Goal: Task Accomplishment & Management: Complete application form

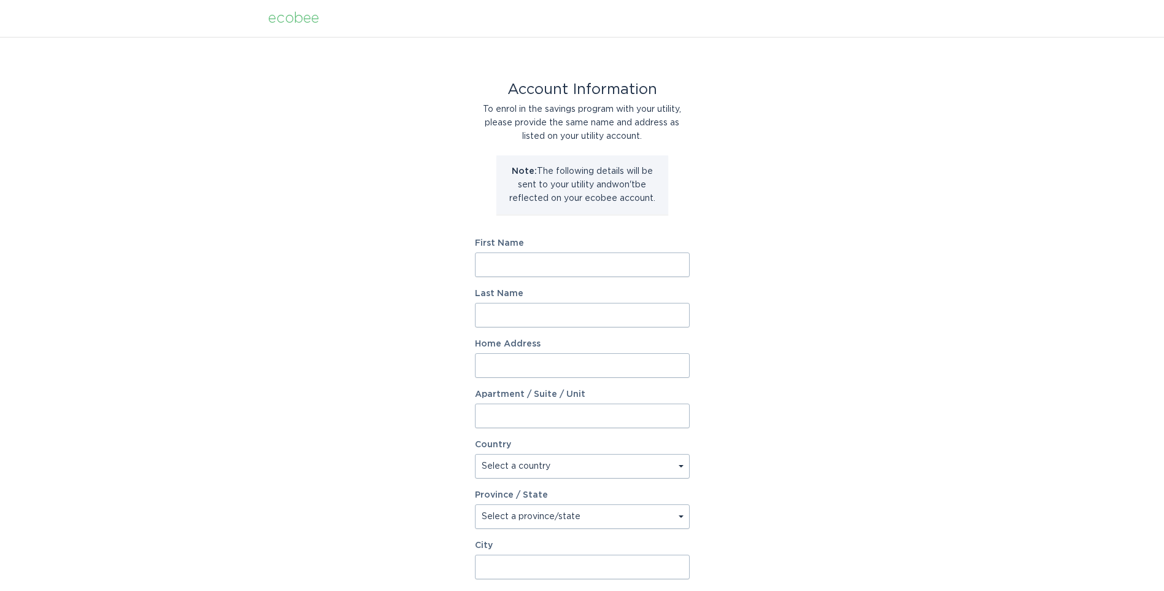
click at [533, 260] on input "First Name" at bounding box center [582, 264] width 215 height 25
type input "[PERSON_NAME]"
type input "[STREET_ADDRESS][PERSON_NAME]"
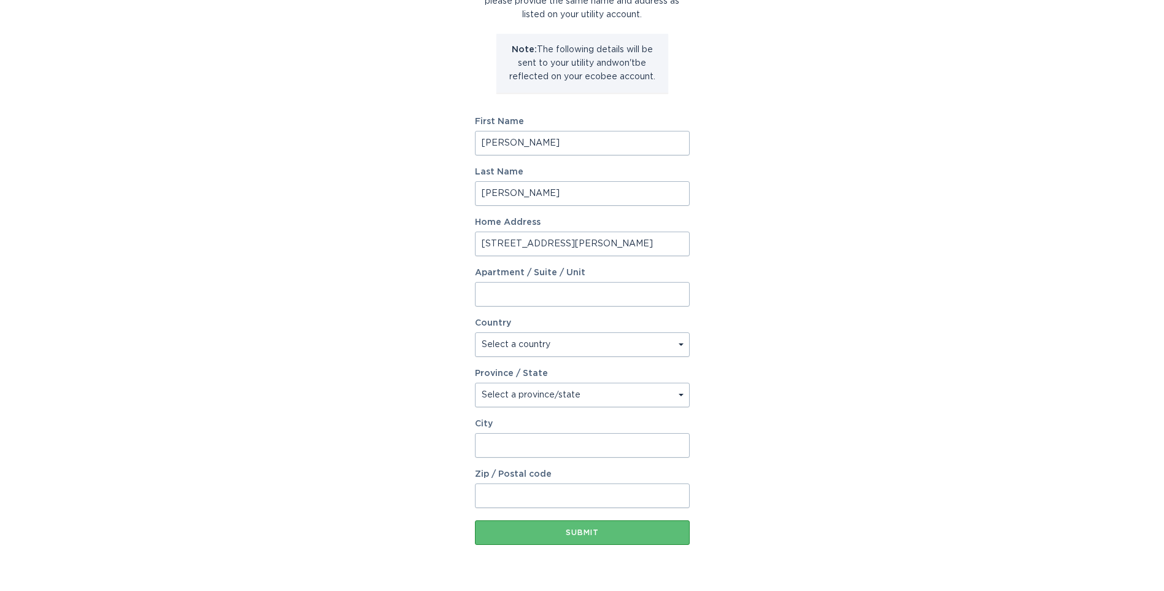
scroll to position [123, 0]
click at [678, 340] on select "Select a country [GEOGRAPHIC_DATA] [GEOGRAPHIC_DATA]" at bounding box center [582, 343] width 215 height 25
select select "US"
click at [475, 331] on select "Select a country [GEOGRAPHIC_DATA] [GEOGRAPHIC_DATA]" at bounding box center [582, 343] width 215 height 25
click at [678, 388] on select "Select a province/state [US_STATE] [US_STATE] [US_STATE] [US_STATE] [US_STATE] …" at bounding box center [582, 393] width 215 height 25
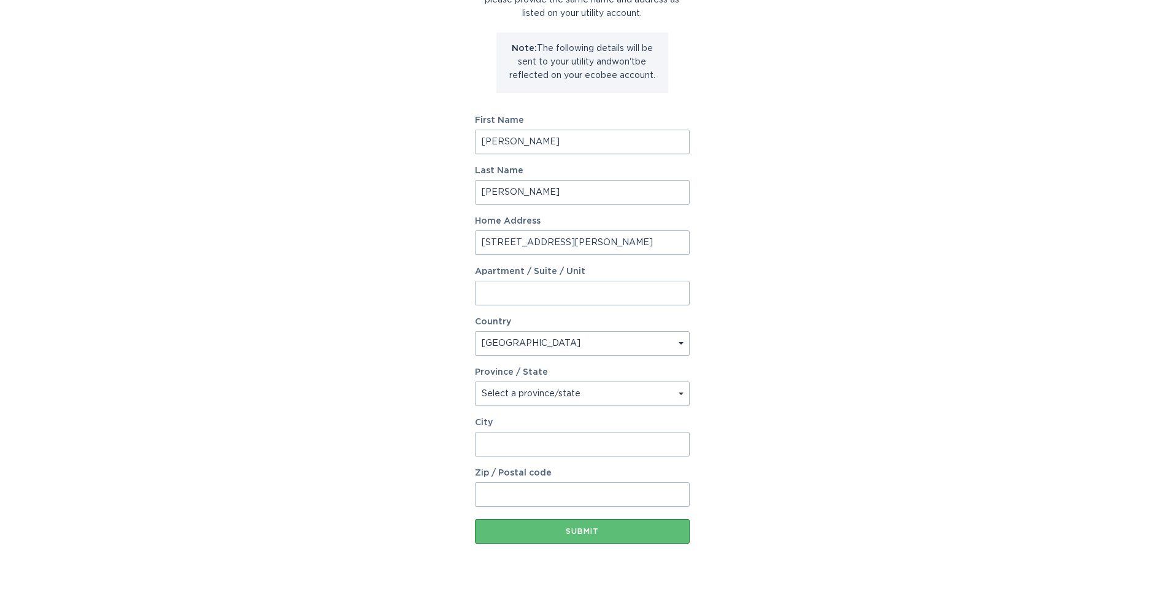
select select "NC"
click at [475, 381] on select "Select a province/state [US_STATE] [US_STATE] [US_STATE] [US_STATE] [US_STATE] …" at bounding box center [582, 393] width 215 height 25
click at [498, 446] on input "City" at bounding box center [582, 444] width 215 height 25
type input "[PERSON_NAME]"
click at [504, 498] on input "Zip / Postal code" at bounding box center [582, 494] width 215 height 25
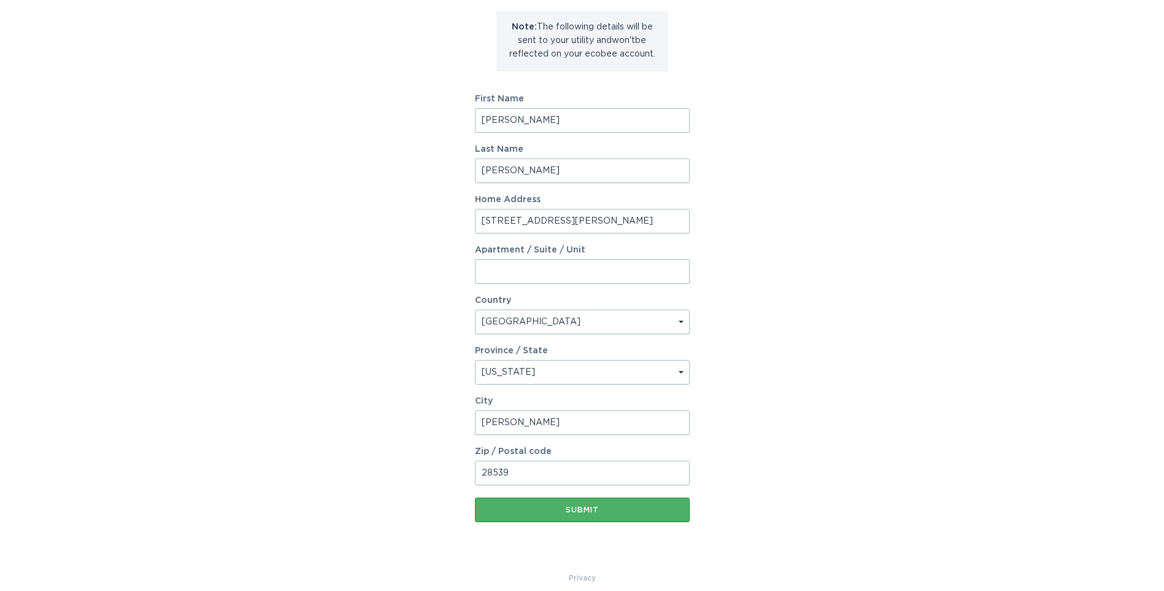
scroll to position [157, 0]
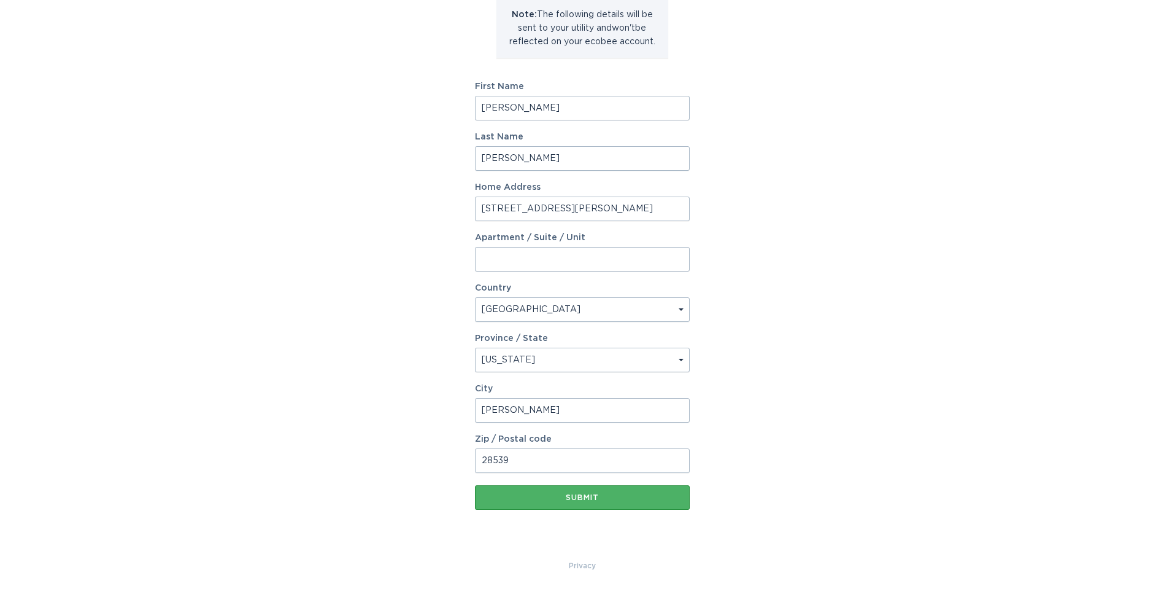
type input "28539"
click at [600, 492] on button "Submit" at bounding box center [582, 497] width 215 height 25
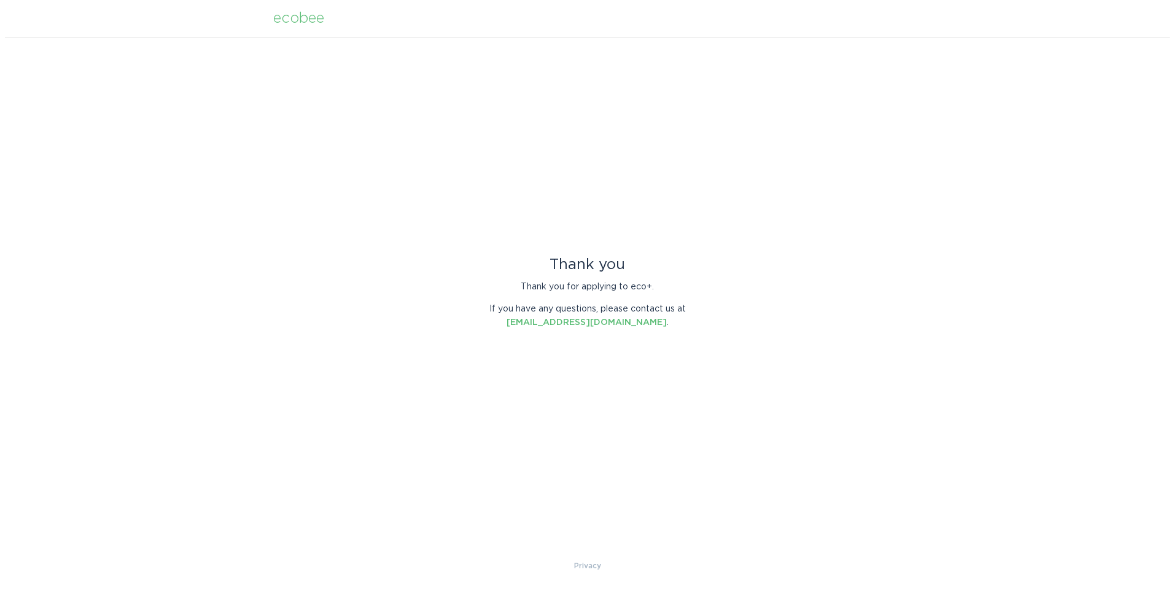
scroll to position [0, 0]
